Goal: Task Accomplishment & Management: Manage account settings

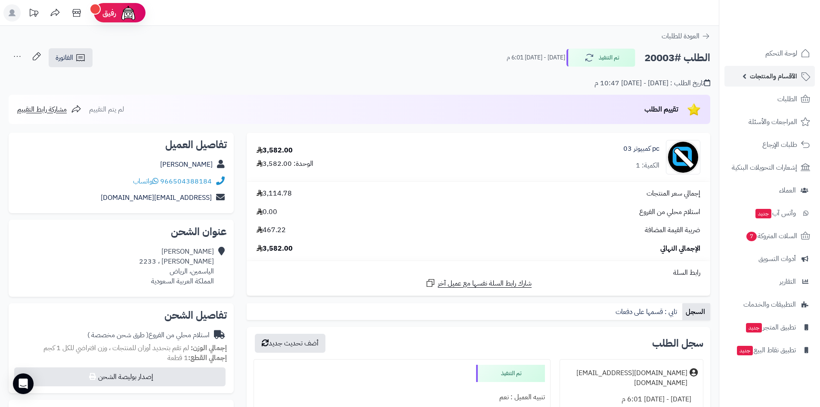
click at [784, 81] on span "الأقسام والمنتجات" at bounding box center [773, 76] width 47 height 12
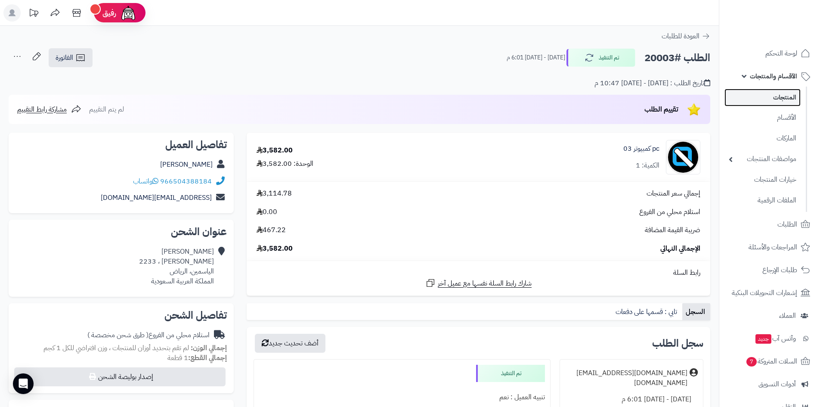
click at [786, 100] on link "المنتجات" at bounding box center [763, 98] width 76 height 18
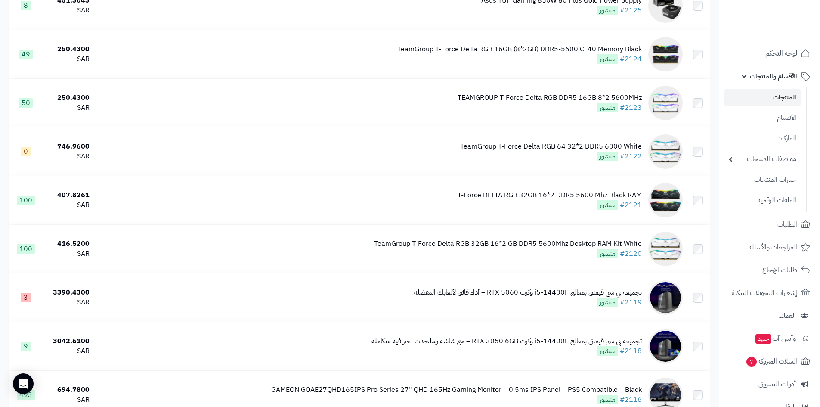
scroll to position [4666, 0]
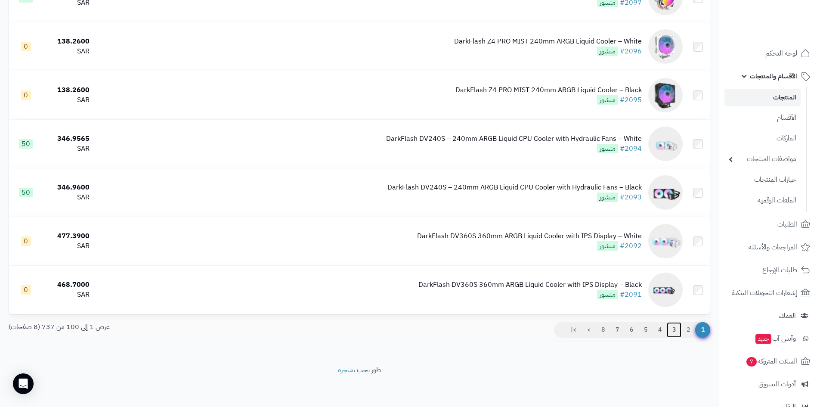
click at [671, 328] on link "3" at bounding box center [674, 330] width 15 height 16
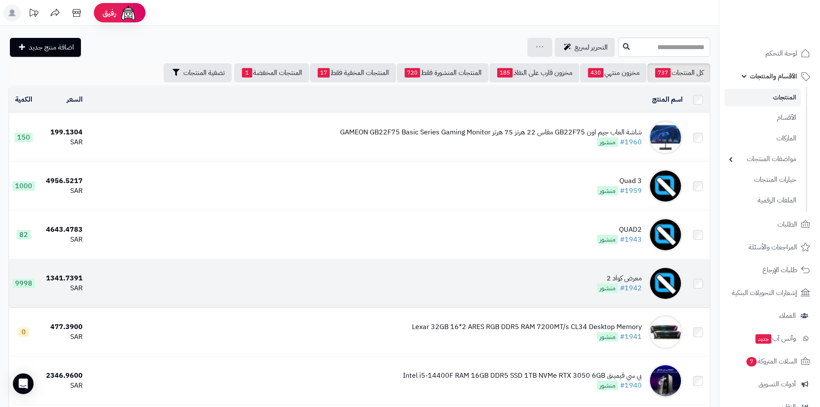
click at [566, 279] on td "معرض كواد 2 #1942 منشور" at bounding box center [386, 283] width 600 height 48
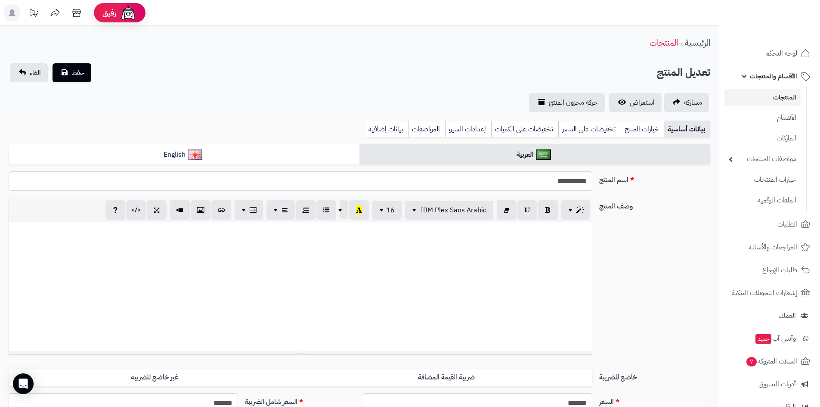
select select
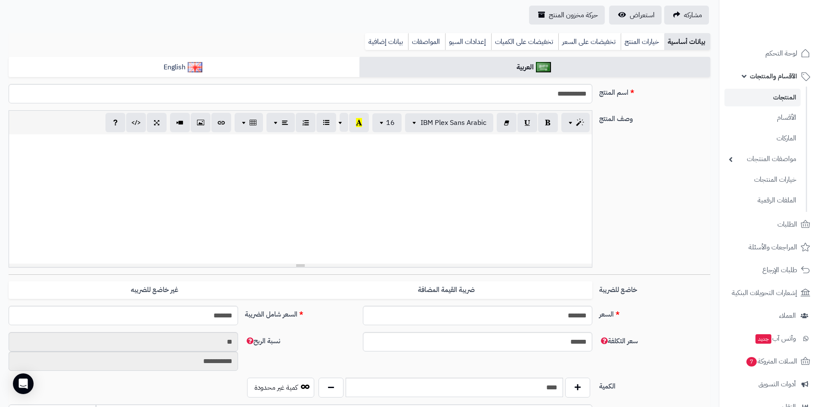
scroll to position [172, 0]
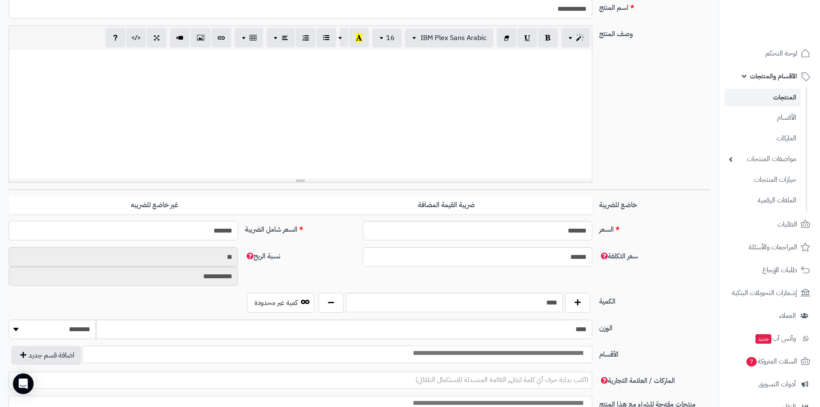
click at [195, 228] on input "*******" at bounding box center [124, 230] width 230 height 19
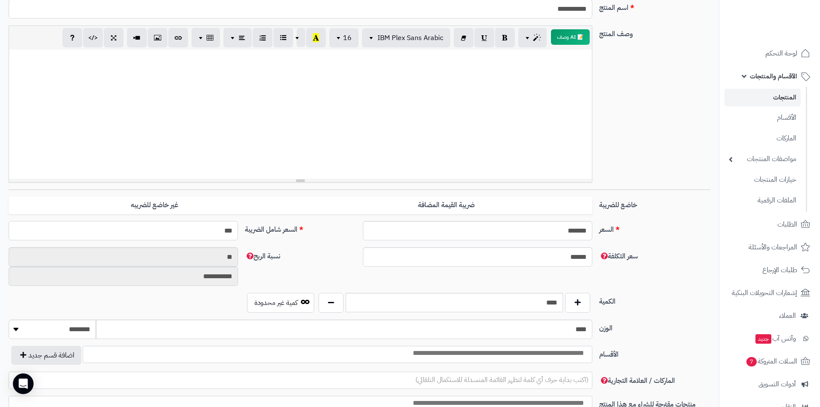
type input "****"
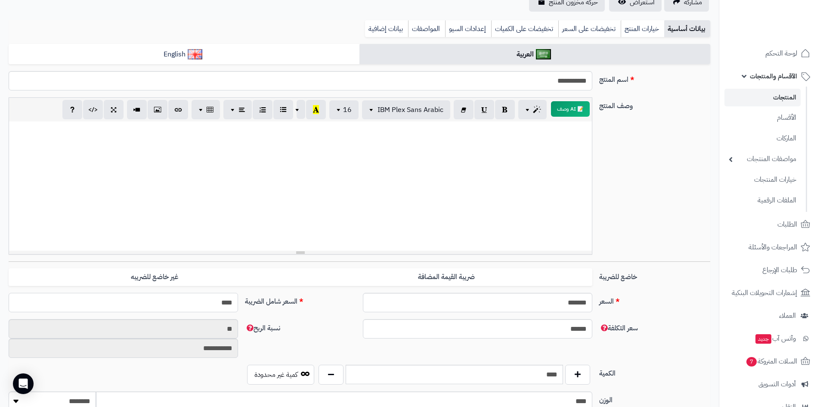
scroll to position [43, 0]
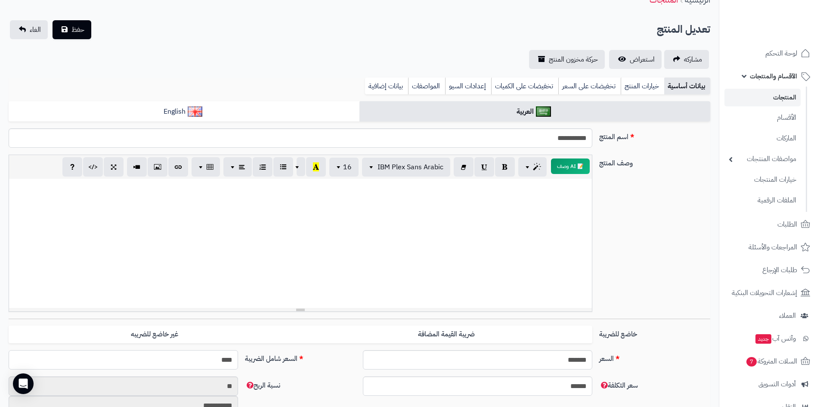
type input "**********"
type input "****"
drag, startPoint x: 85, startPoint y: 33, endPoint x: 93, endPoint y: 30, distance: 8.5
click at [90, 31] on button "حفظ" at bounding box center [72, 29] width 39 height 19
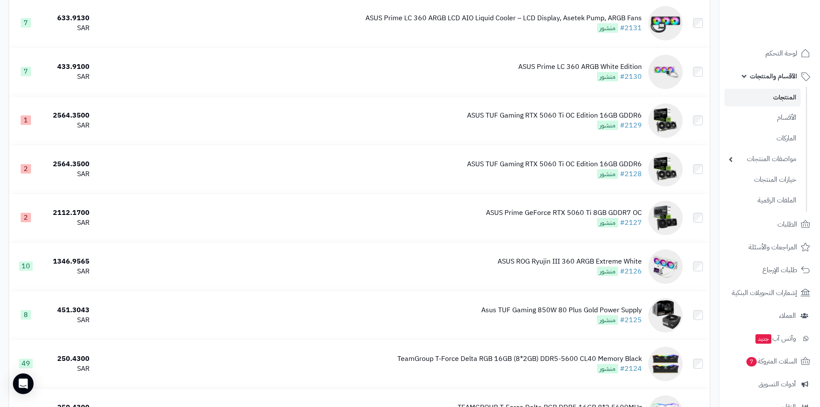
scroll to position [4694, 0]
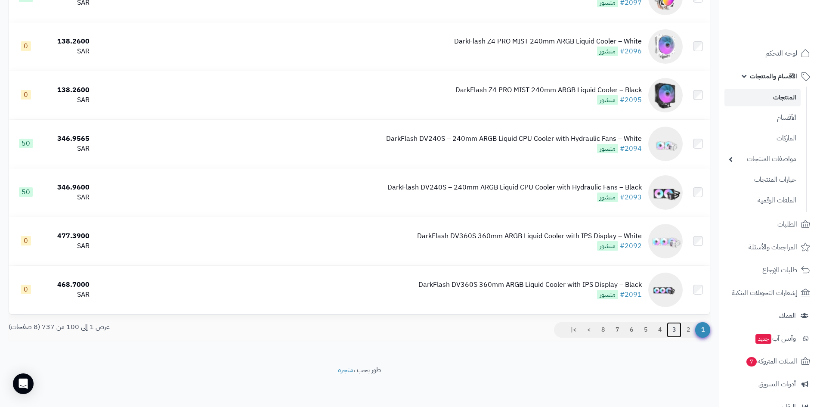
click at [676, 328] on link "3" at bounding box center [674, 330] width 15 height 16
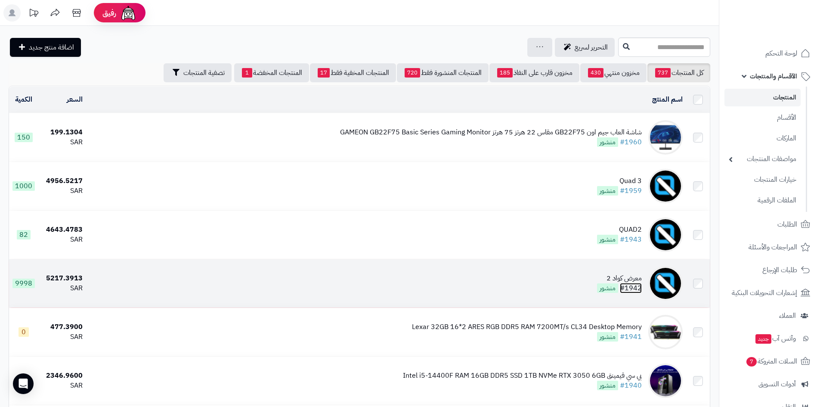
click at [625, 283] on link "#1942" at bounding box center [631, 288] width 22 height 10
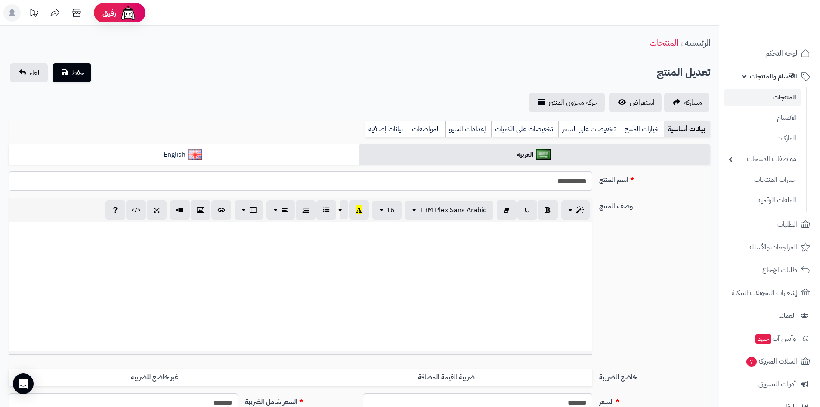
select select
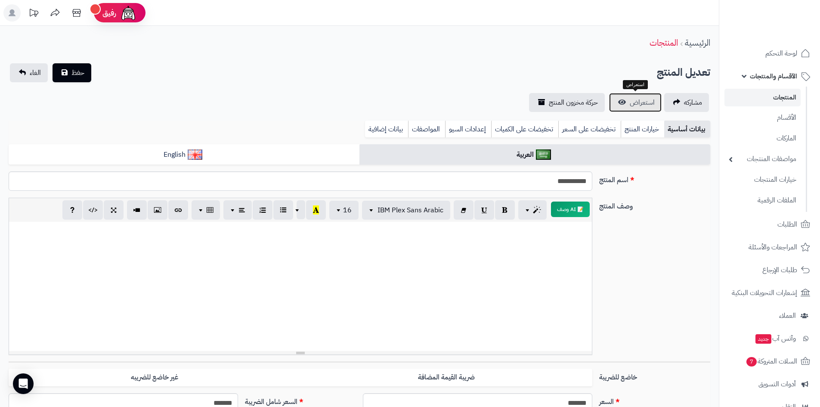
click at [646, 100] on span "استعراض" at bounding box center [642, 102] width 25 height 10
click at [778, 73] on span "الأقسام والمنتجات" at bounding box center [773, 76] width 47 height 12
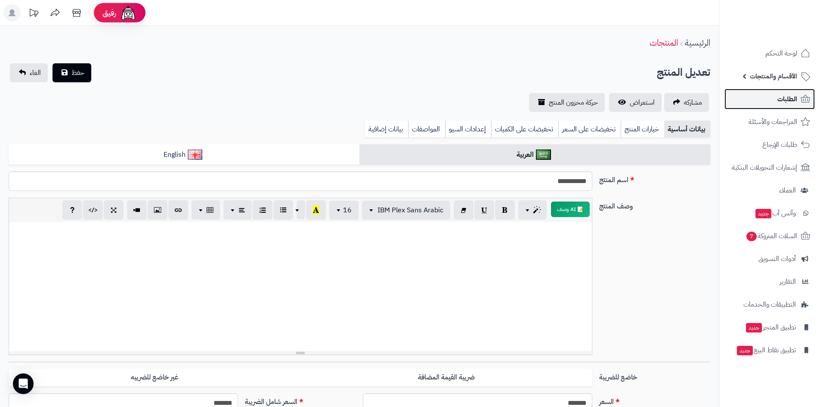
click at [786, 97] on span "الطلبات" at bounding box center [788, 99] width 20 height 12
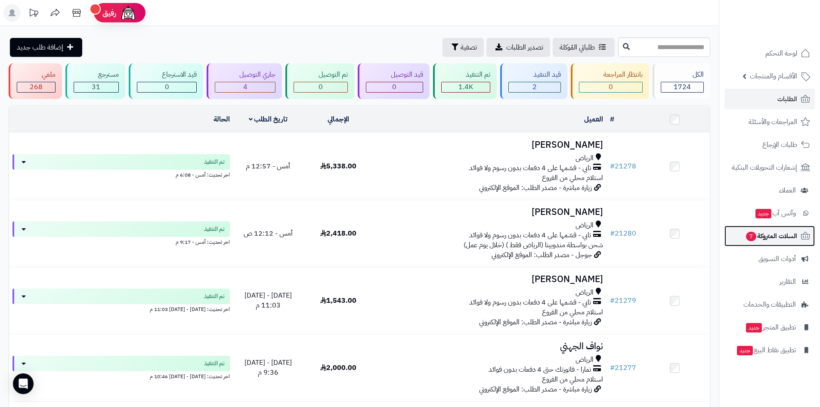
click at [775, 237] on span "السلات المتروكة 7" at bounding box center [772, 236] width 52 height 12
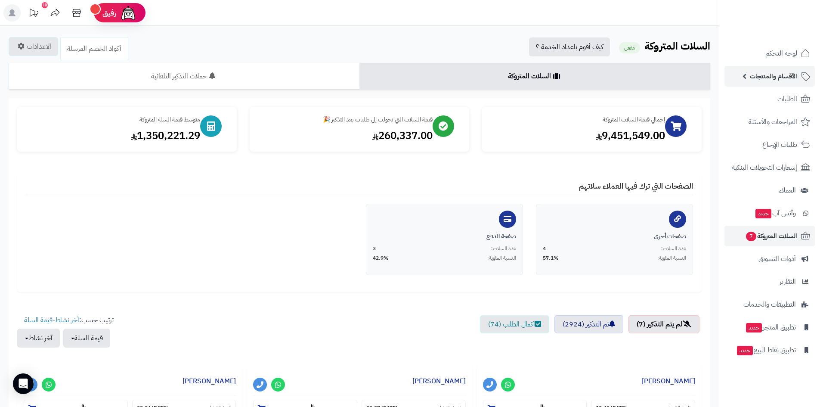
click at [776, 77] on span "الأقسام والمنتجات" at bounding box center [773, 76] width 47 height 12
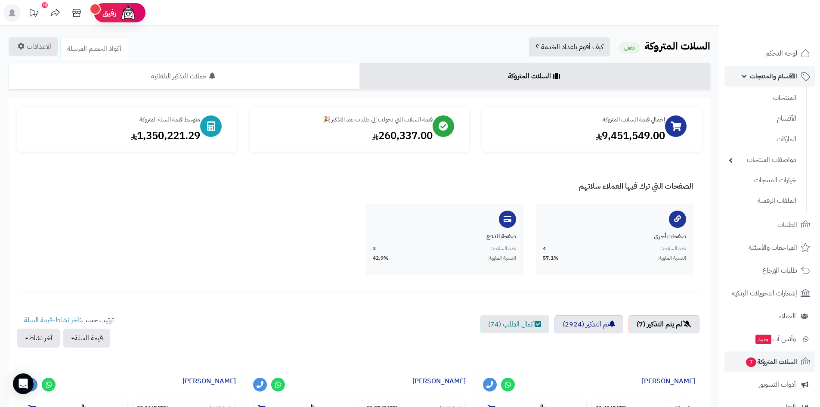
click at [775, 79] on span "الأقسام والمنتجات" at bounding box center [773, 76] width 47 height 12
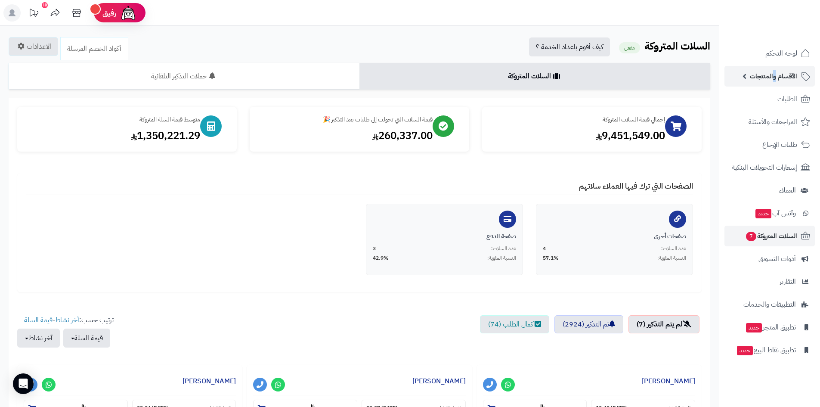
click at [776, 79] on span "الأقسام والمنتجات" at bounding box center [773, 76] width 47 height 12
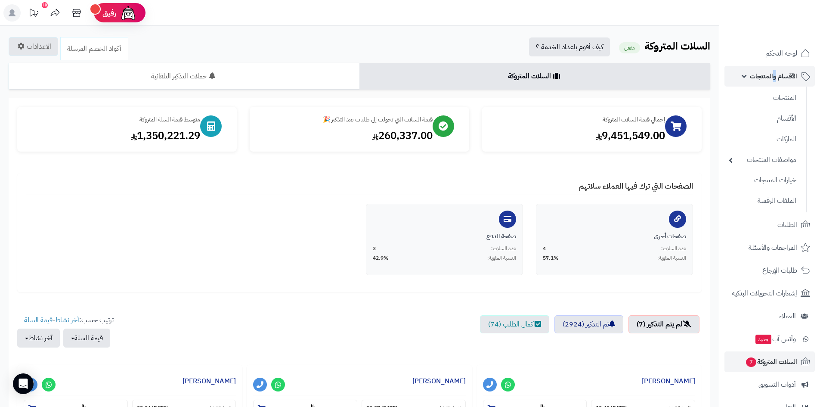
click at [773, 77] on span "الأقسام والمنتجات" at bounding box center [773, 76] width 47 height 12
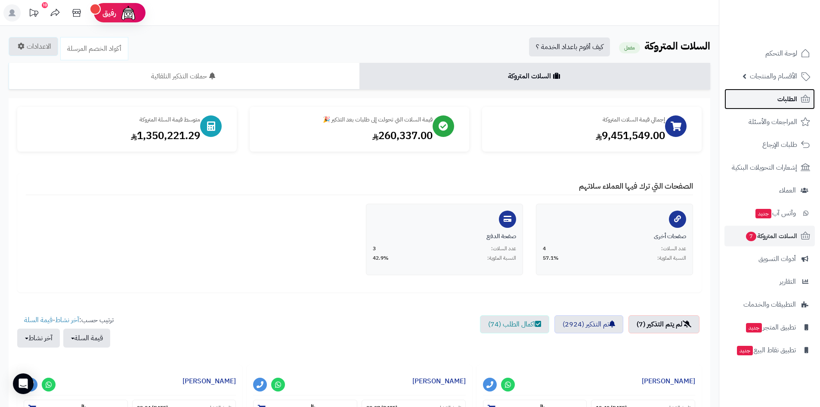
click at [785, 99] on span "الطلبات" at bounding box center [788, 99] width 20 height 12
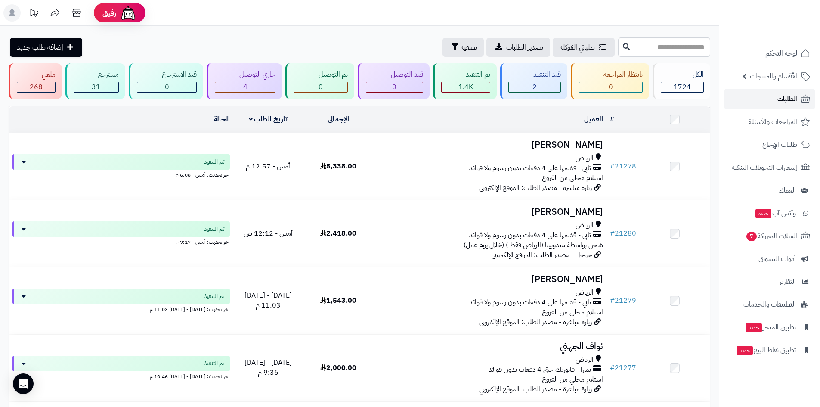
click at [795, 101] on span "الطلبات" at bounding box center [788, 99] width 20 height 12
click span "الطلبات"
click at [795, 101] on span "الطلبات" at bounding box center [788, 99] width 20 height 12
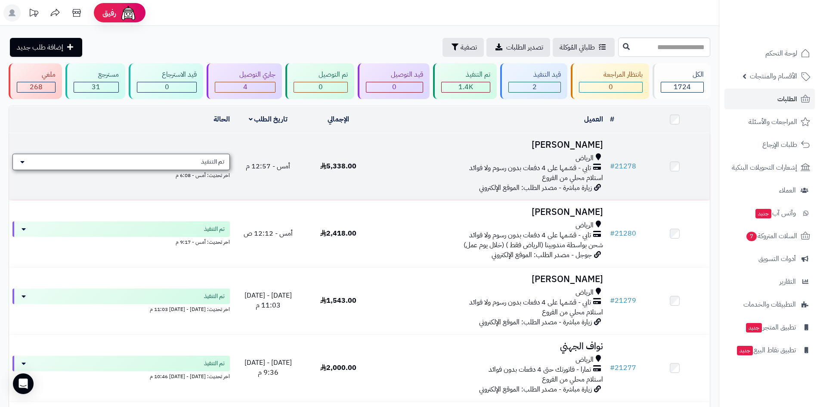
click at [218, 159] on span "تم التنفيذ" at bounding box center [212, 162] width 23 height 9
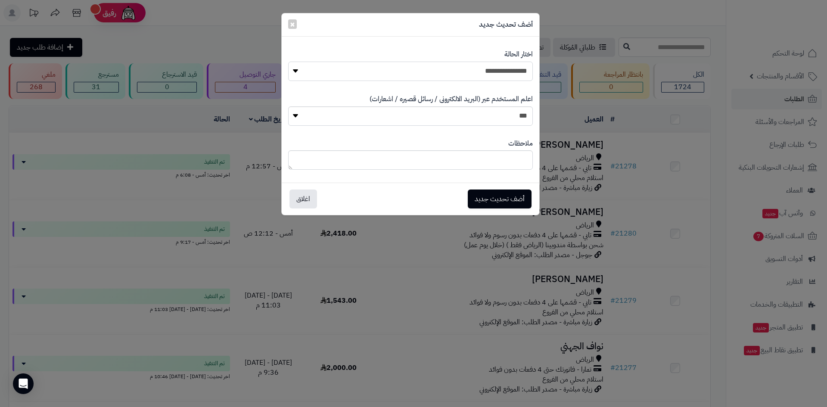
click at [477, 73] on select "**********" at bounding box center [410, 71] width 245 height 19
click at [590, 50] on div "**********" at bounding box center [413, 203] width 827 height 407
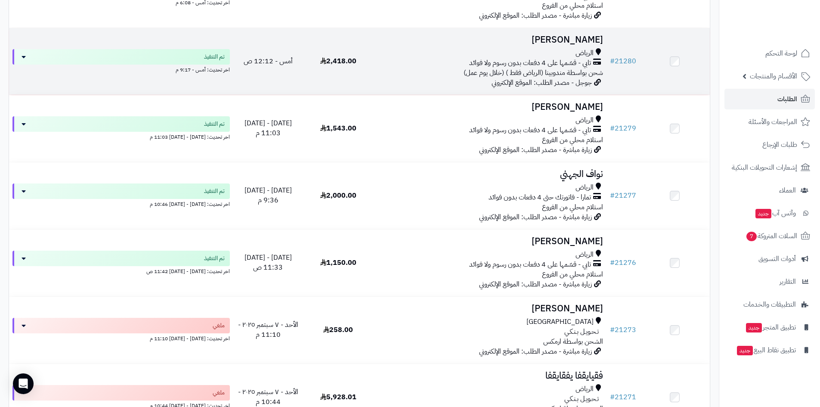
scroll to position [43, 0]
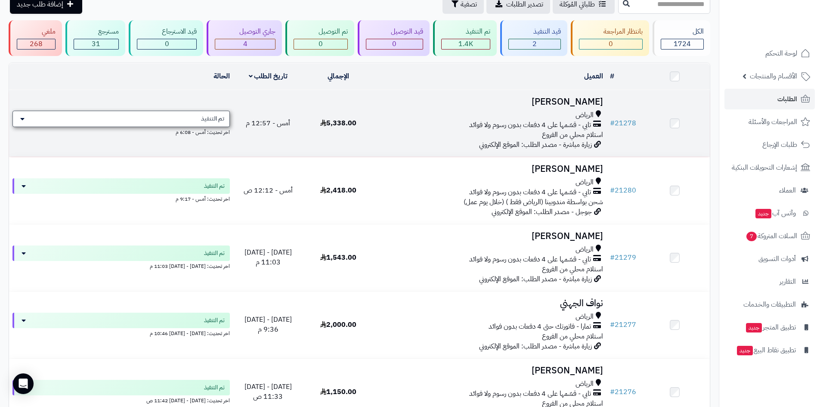
click at [220, 116] on span "تم التنفيذ" at bounding box center [212, 119] width 23 height 9
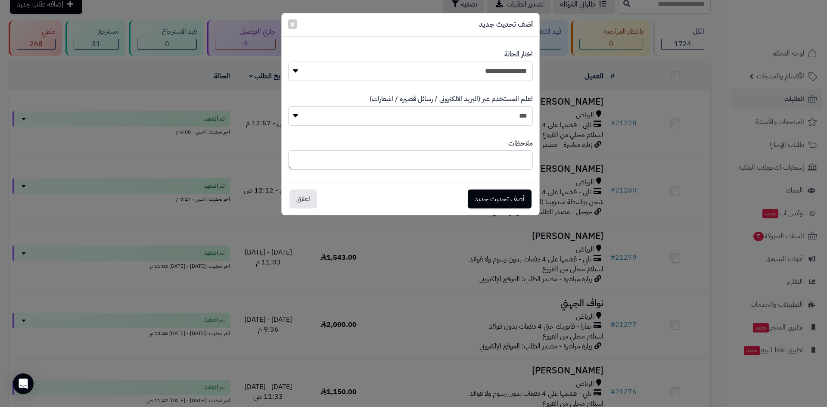
click at [514, 75] on select "**********" at bounding box center [410, 71] width 245 height 19
click at [735, 31] on div "**********" at bounding box center [413, 203] width 827 height 407
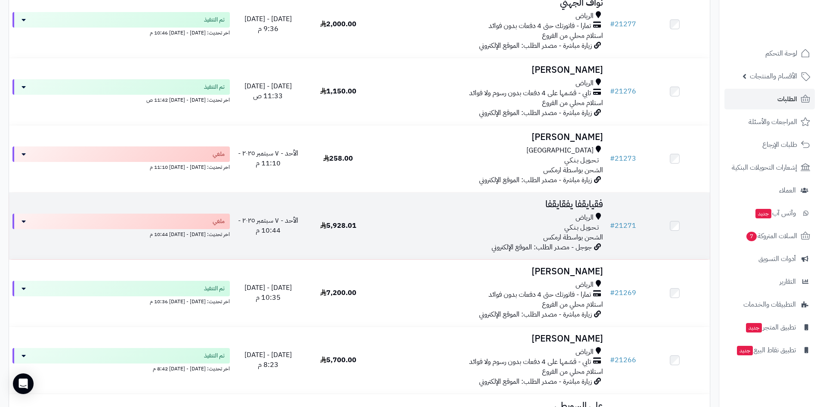
scroll to position [345, 0]
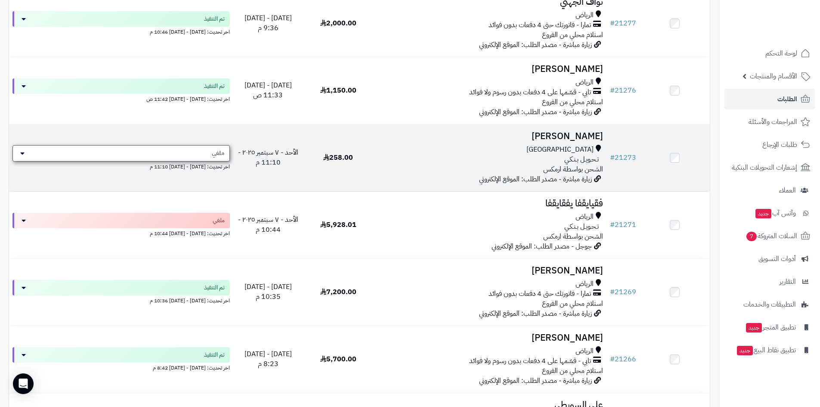
click at [215, 152] on span "ملغي" at bounding box center [218, 153] width 12 height 9
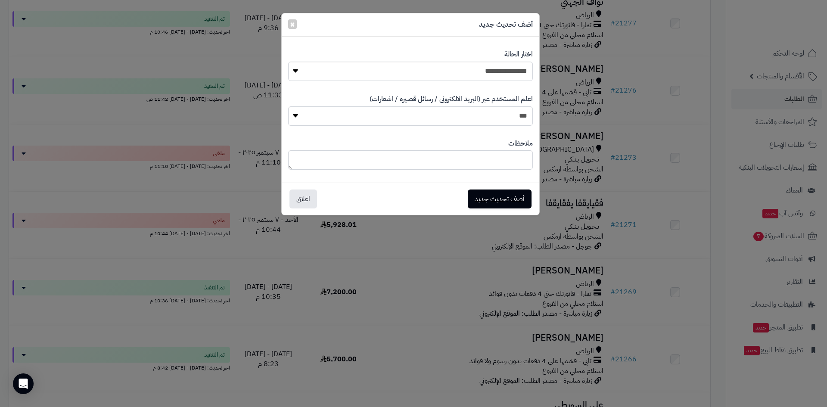
click at [617, 51] on div "**********" at bounding box center [413, 203] width 827 height 407
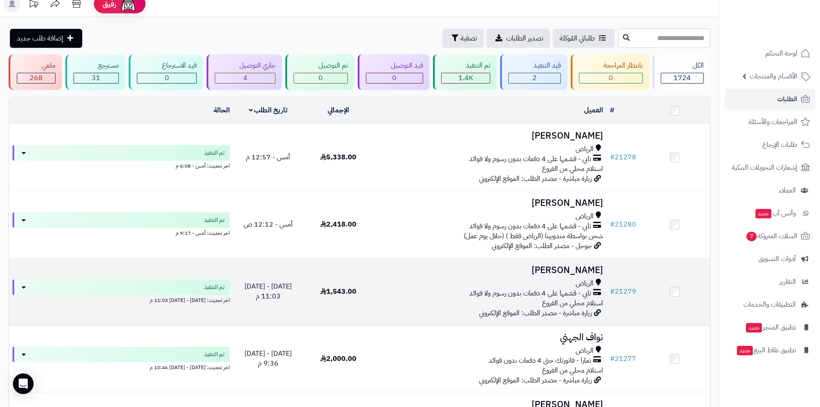
scroll to position [0, 0]
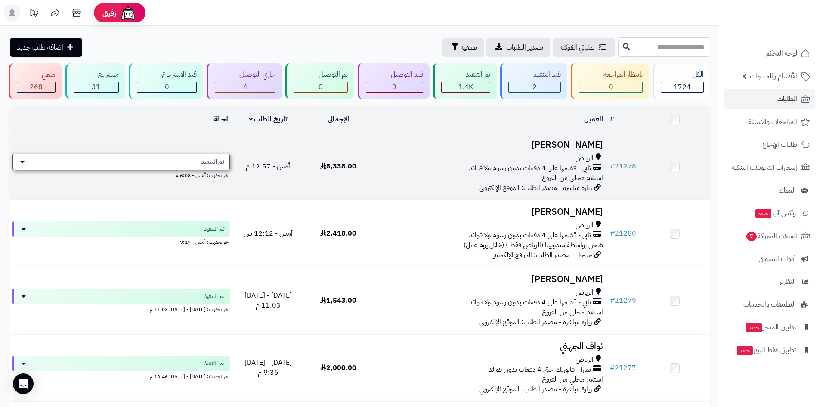
click at [224, 165] on span "تم التنفيذ" at bounding box center [212, 162] width 23 height 9
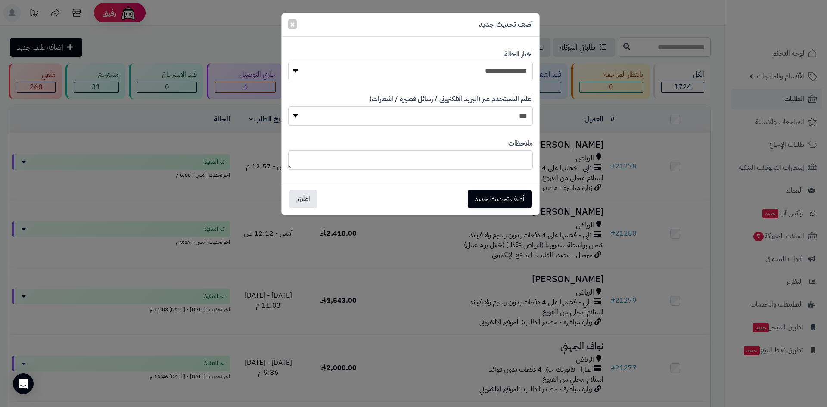
click at [469, 76] on select "**********" at bounding box center [410, 71] width 245 height 19
click at [649, 141] on div "**********" at bounding box center [413, 203] width 827 height 407
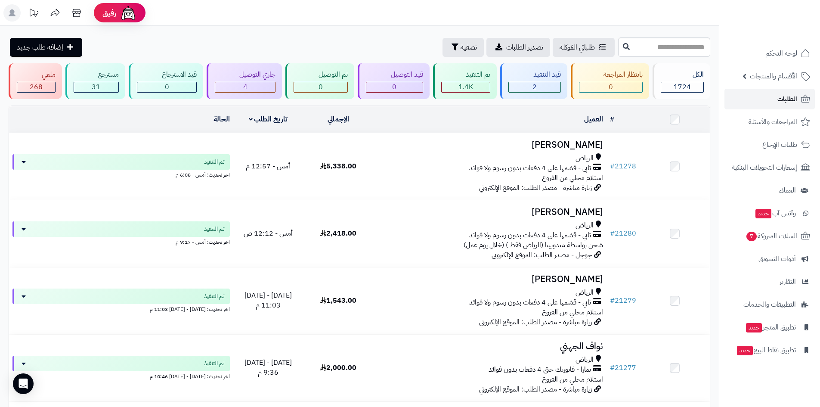
click at [795, 96] on span "الطلبات" at bounding box center [788, 99] width 20 height 12
click at [772, 98] on link "الطلبات" at bounding box center [770, 99] width 90 height 21
click at [775, 100] on link "الطلبات" at bounding box center [770, 99] width 90 height 21
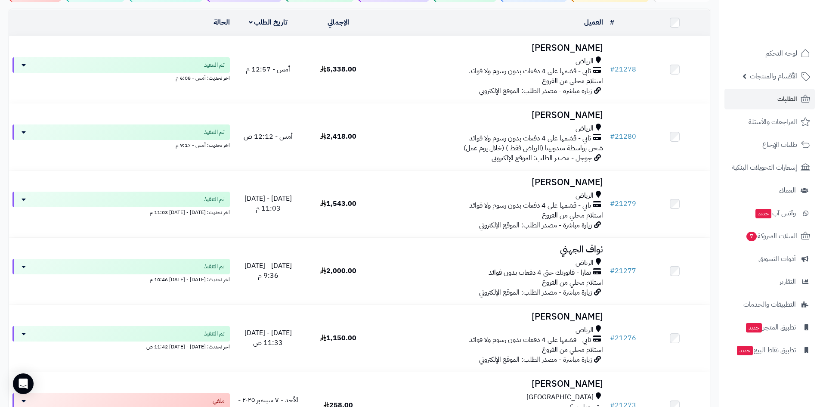
scroll to position [43, 0]
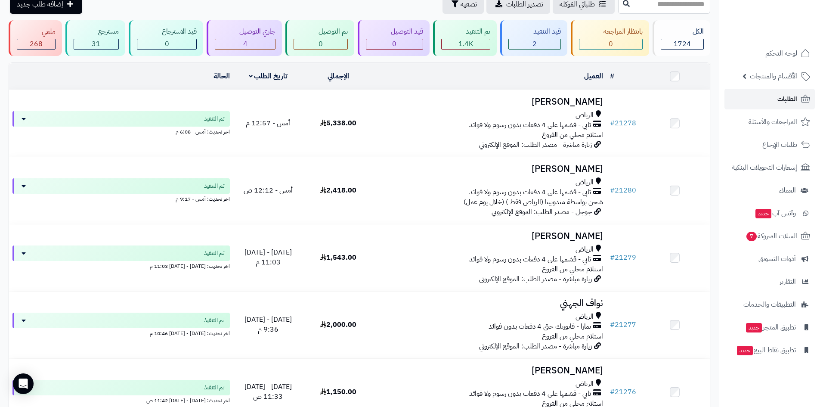
click at [780, 97] on span "الطلبات" at bounding box center [788, 99] width 20 height 12
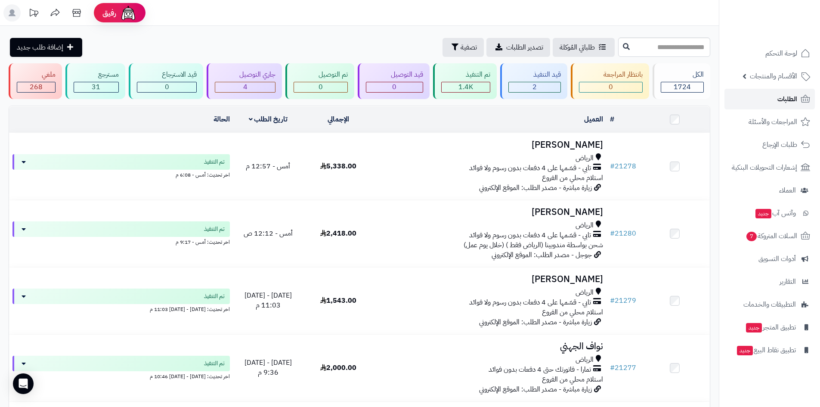
click at [793, 101] on span "الطلبات" at bounding box center [788, 99] width 20 height 12
click at [782, 96] on span "الطلبات" at bounding box center [788, 99] width 20 height 12
click at [795, 101] on span "الطلبات" at bounding box center [788, 99] width 20 height 12
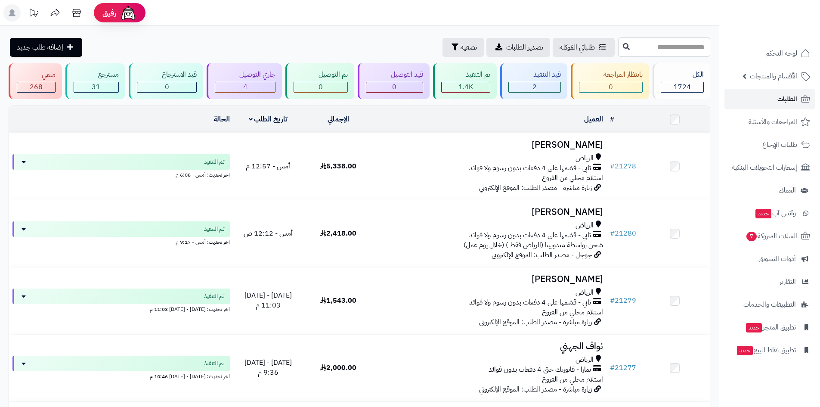
click at [795, 101] on span "الطلبات" at bounding box center [788, 99] width 20 height 12
click at [770, 91] on link "الطلبات" at bounding box center [770, 99] width 90 height 21
click at [769, 92] on link "الطلبات" at bounding box center [770, 99] width 90 height 21
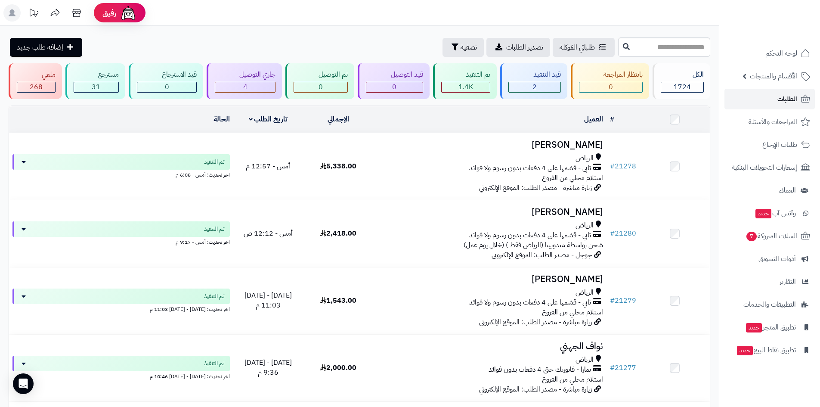
click at [774, 101] on link "الطلبات" at bounding box center [770, 99] width 90 height 21
click at [775, 100] on link "الطلبات" at bounding box center [770, 99] width 90 height 21
click at [772, 98] on link "الطلبات" at bounding box center [770, 99] width 90 height 21
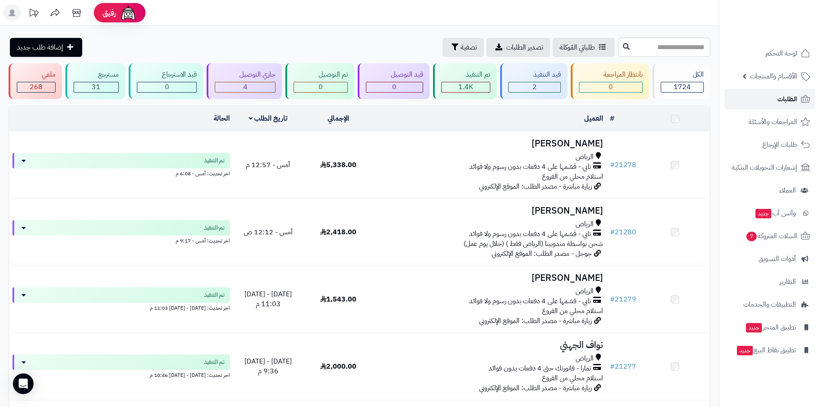
click at [772, 98] on link "الطلبات" at bounding box center [770, 99] width 90 height 21
click at [775, 101] on link "الطلبات" at bounding box center [770, 99] width 90 height 21
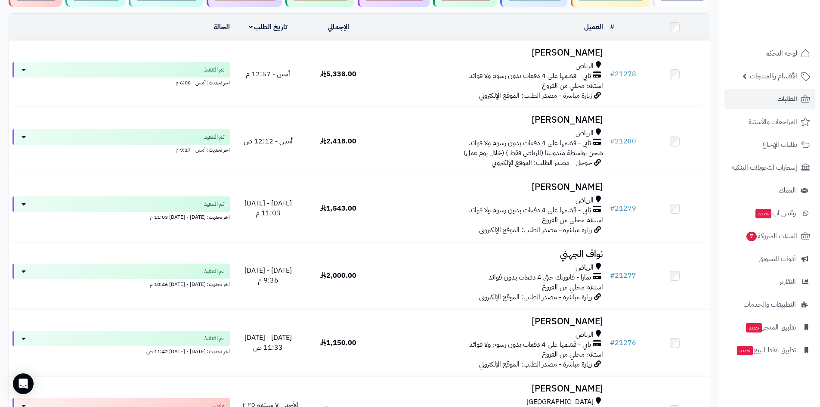
scroll to position [43, 0]
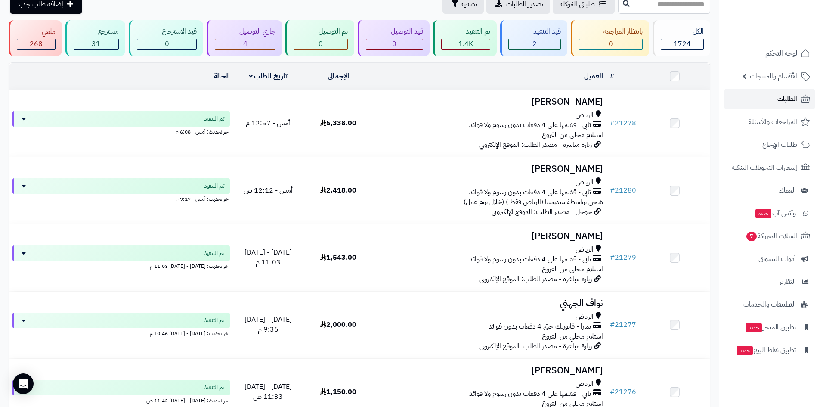
click at [790, 100] on span "الطلبات" at bounding box center [788, 99] width 20 height 12
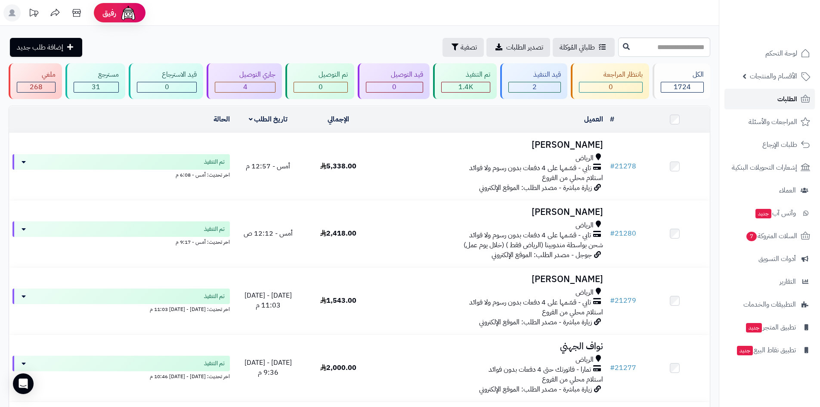
click at [783, 102] on span "الطلبات" at bounding box center [788, 99] width 20 height 12
click at [789, 101] on span "الطلبات" at bounding box center [788, 99] width 20 height 12
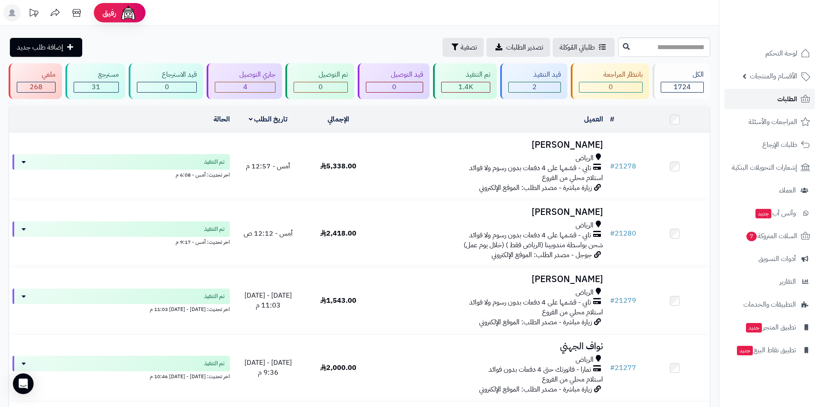
click at [789, 101] on span "الطلبات" at bounding box center [788, 99] width 20 height 12
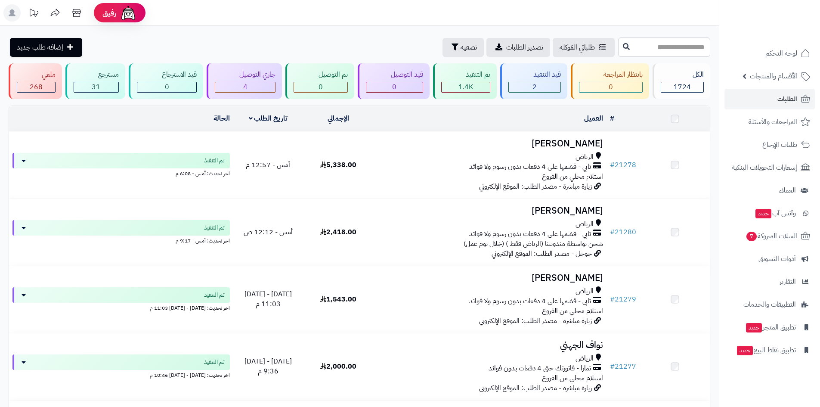
click at [778, 99] on span "الطلبات" at bounding box center [788, 99] width 20 height 12
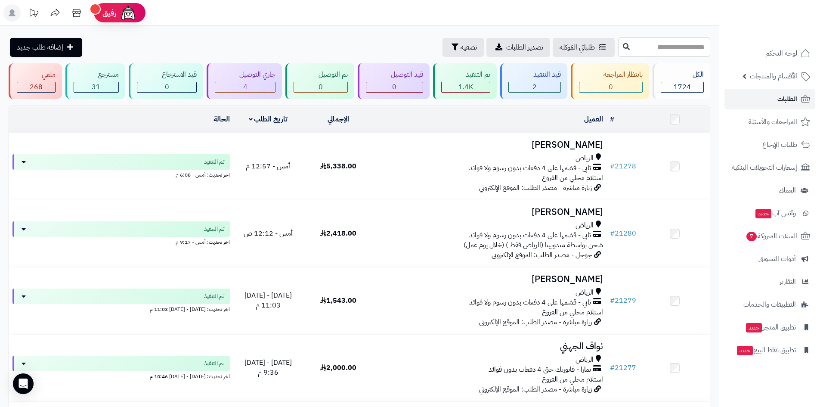
click at [785, 97] on span "الطلبات" at bounding box center [788, 99] width 20 height 12
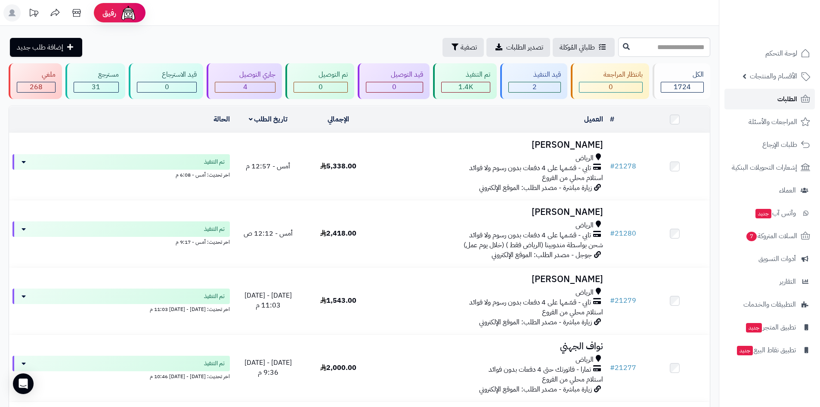
click at [785, 97] on span "الطلبات" at bounding box center [788, 99] width 20 height 12
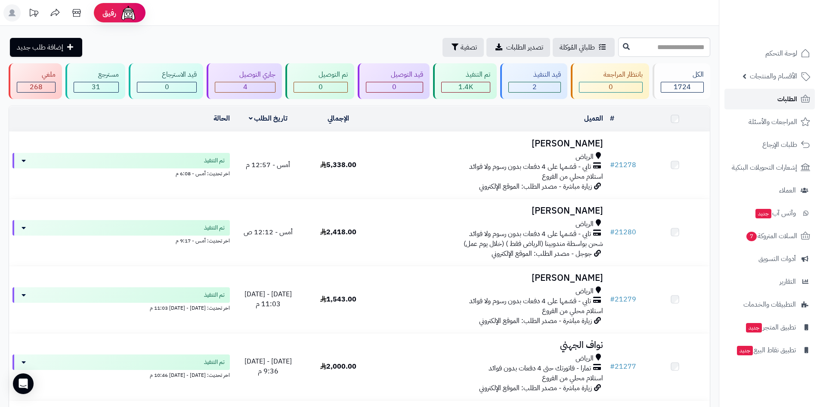
click at [785, 97] on span "الطلبات" at bounding box center [788, 99] width 20 height 12
click at [778, 79] on span "الأقسام والمنتجات" at bounding box center [773, 76] width 47 height 12
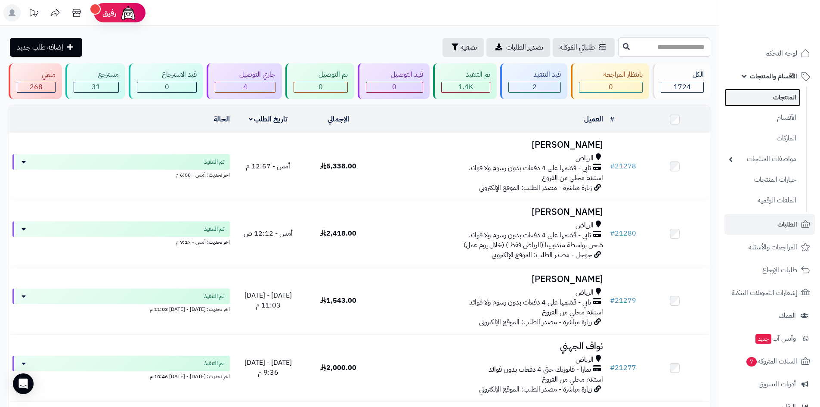
click at [792, 95] on link "المنتجات" at bounding box center [763, 98] width 76 height 18
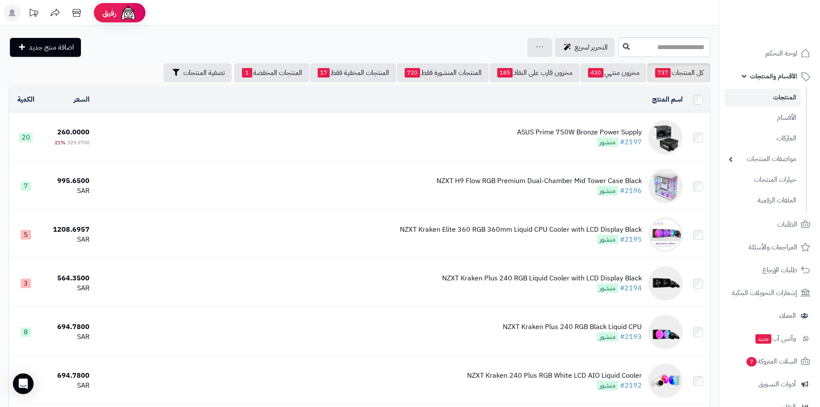
click at [777, 76] on span "الأقسام والمنتجات" at bounding box center [773, 76] width 47 height 12
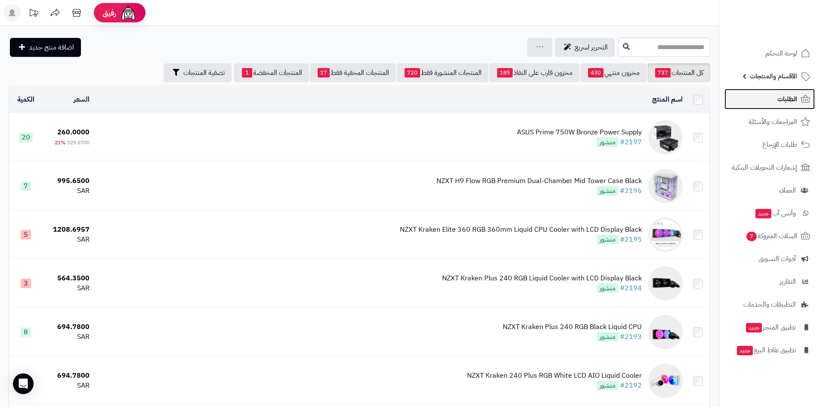
click at [788, 99] on span "الطلبات" at bounding box center [788, 99] width 20 height 12
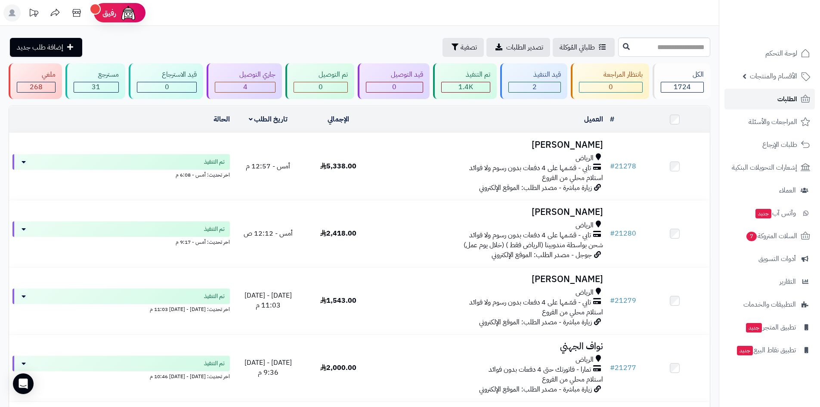
click at [780, 100] on span "الطلبات" at bounding box center [788, 99] width 20 height 12
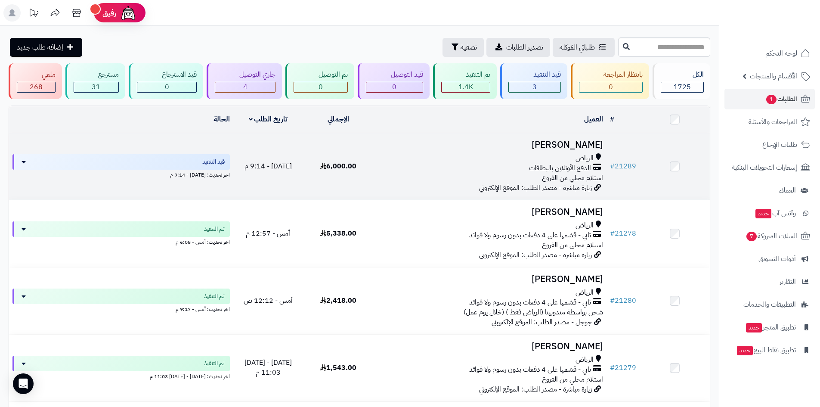
click at [455, 162] on div "الرياض" at bounding box center [490, 158] width 227 height 10
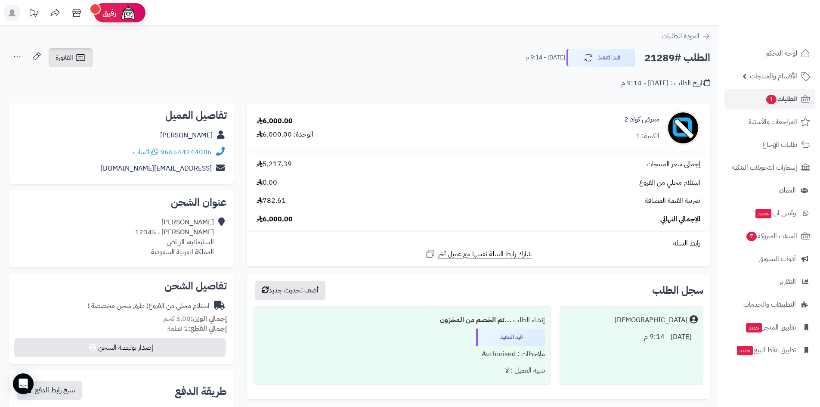
click at [88, 60] on link "الفاتورة" at bounding box center [71, 57] width 44 height 19
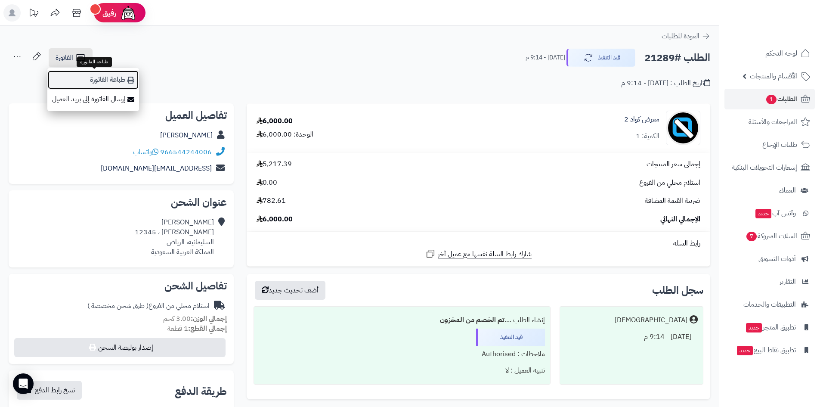
click at [119, 81] on link "طباعة الفاتورة" at bounding box center [93, 79] width 92 height 19
